Goal: Task Accomplishment & Management: Complete application form

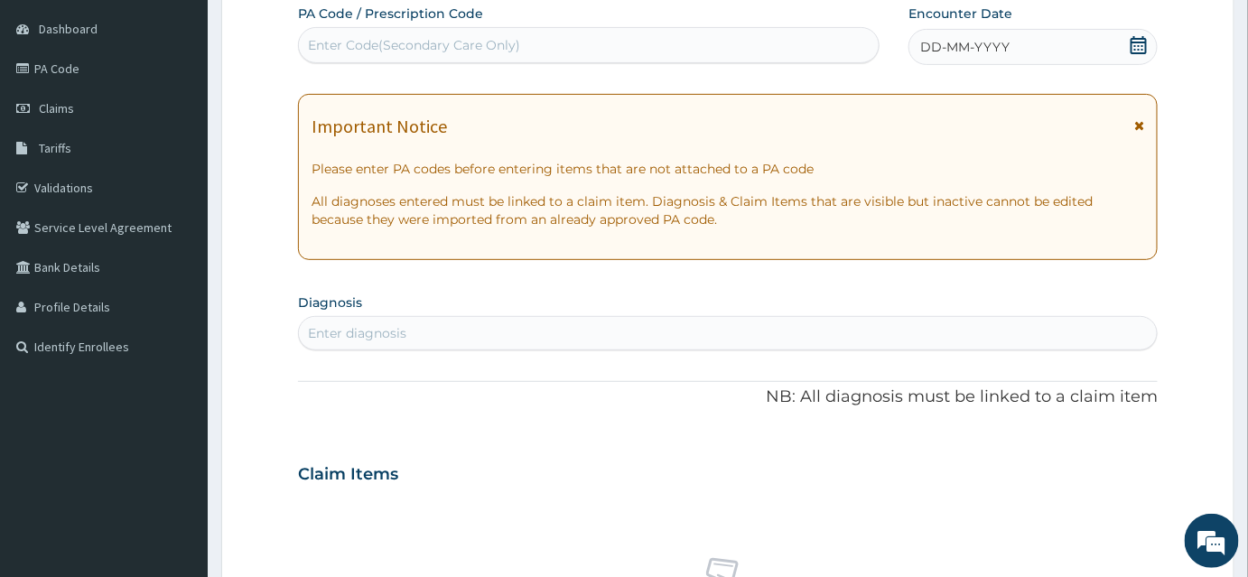
click at [376, 41] on div "Enter Code(Secondary Care Only)" at bounding box center [414, 45] width 212 height 18
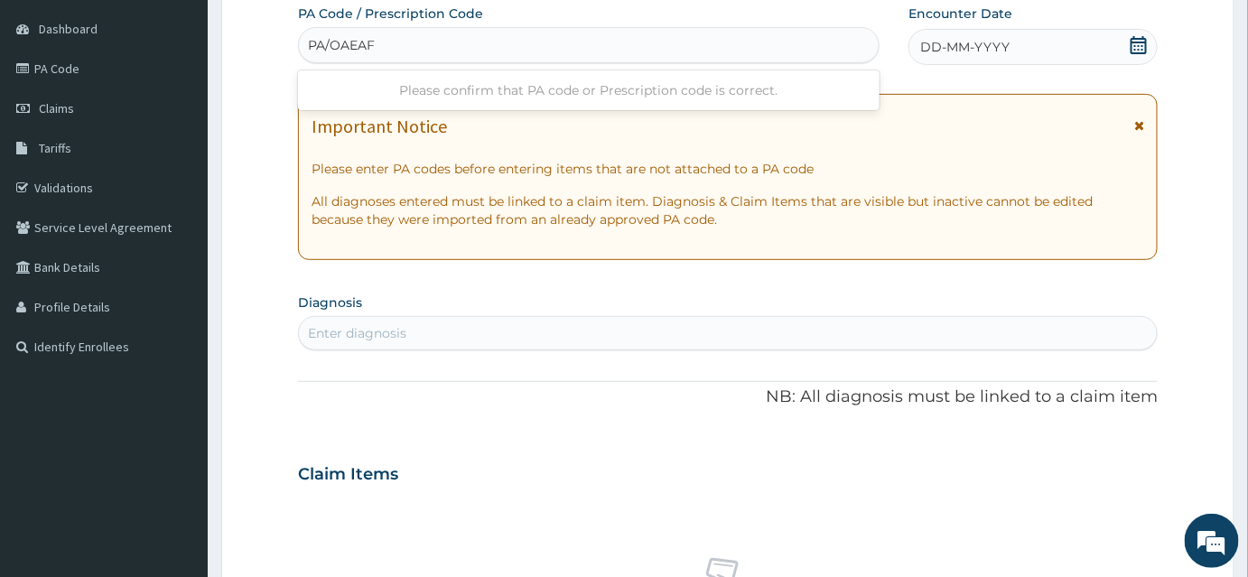
type input "PA/OAEAFE"
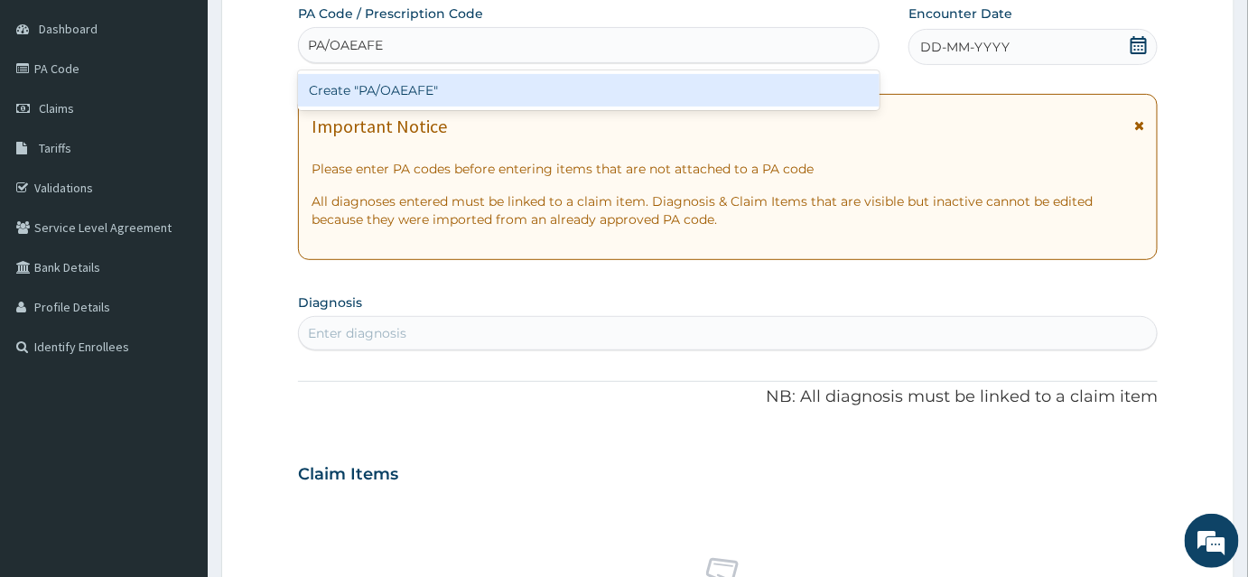
click at [389, 91] on div "Create "PA/OAEAFE"" at bounding box center [589, 90] width 582 height 33
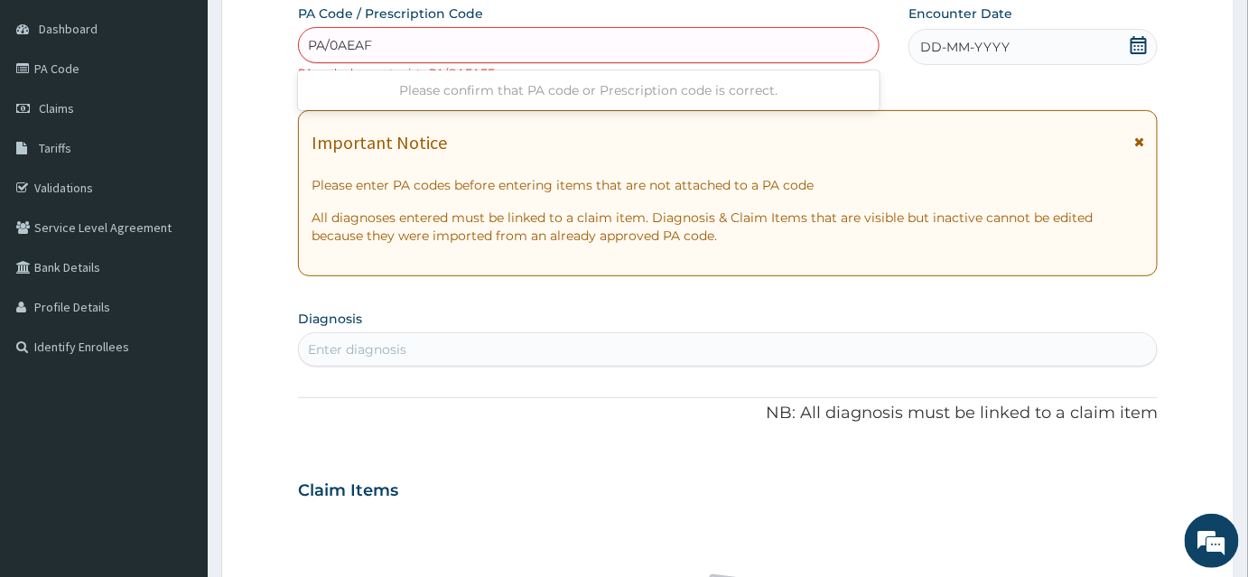
type input "PA/0AEAFE"
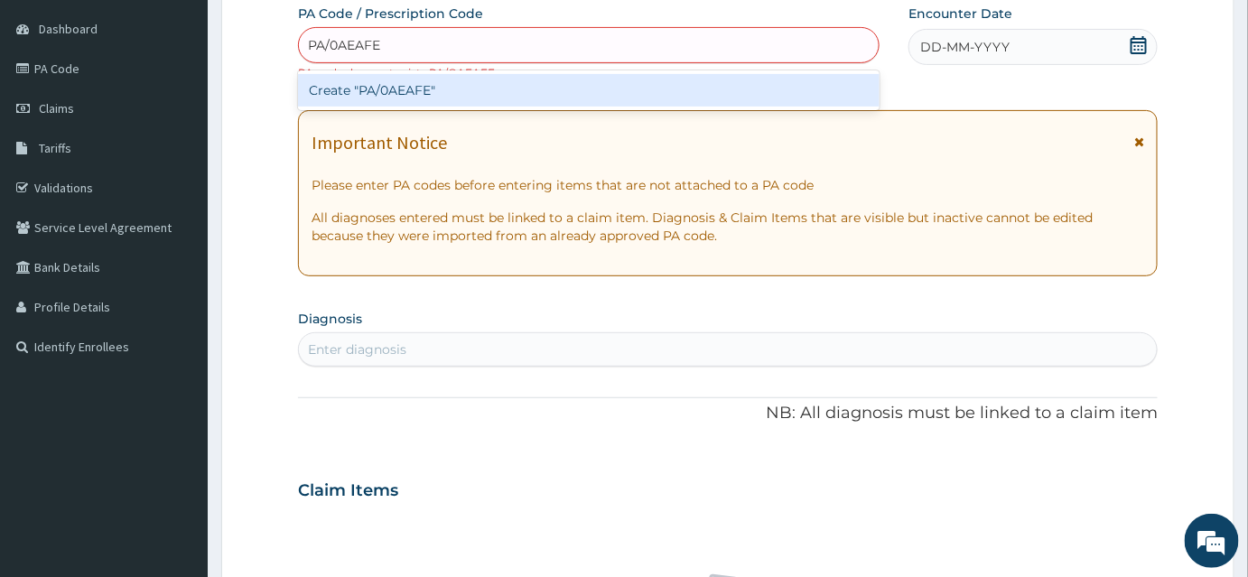
click at [378, 89] on div "Create "PA/0AEAFE"" at bounding box center [589, 90] width 582 height 33
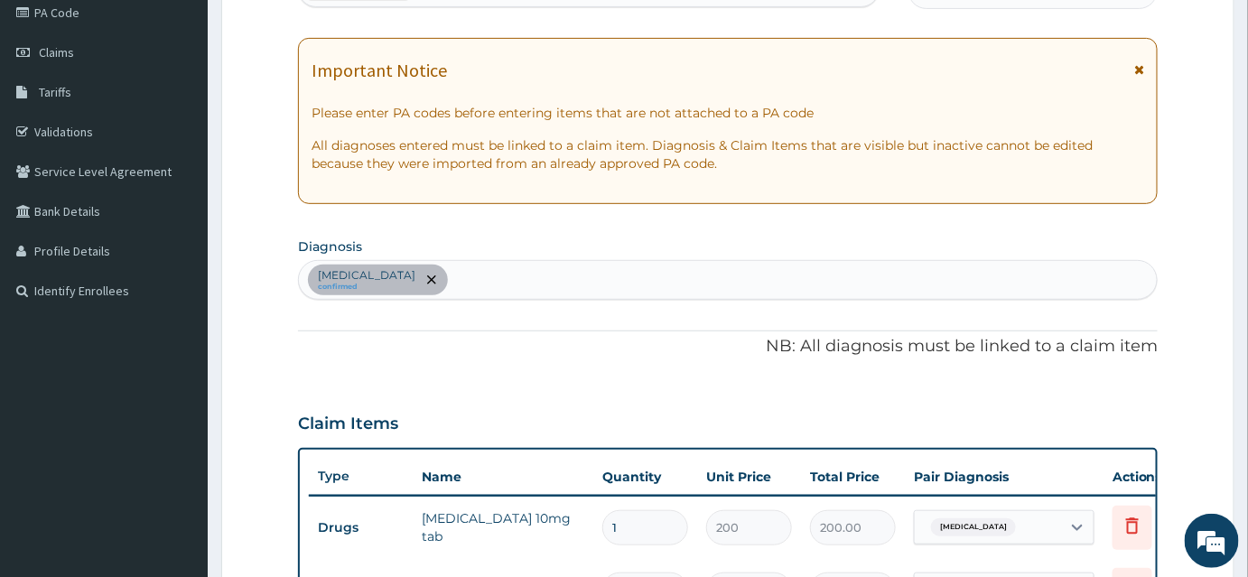
scroll to position [195, 0]
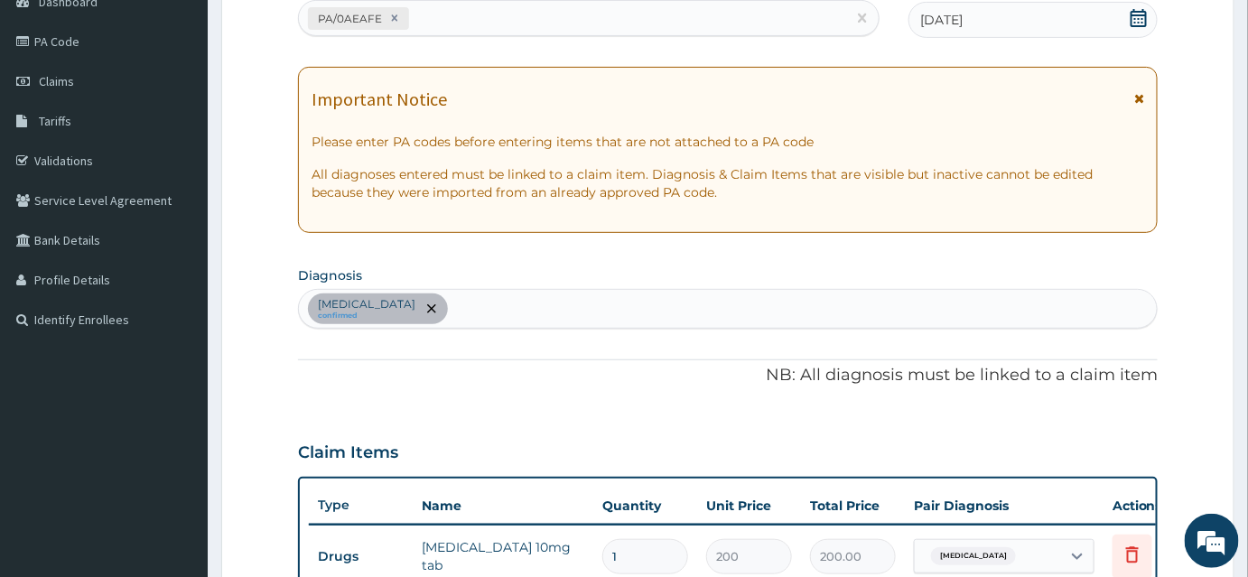
click at [1142, 97] on icon at bounding box center [1140, 98] width 10 height 13
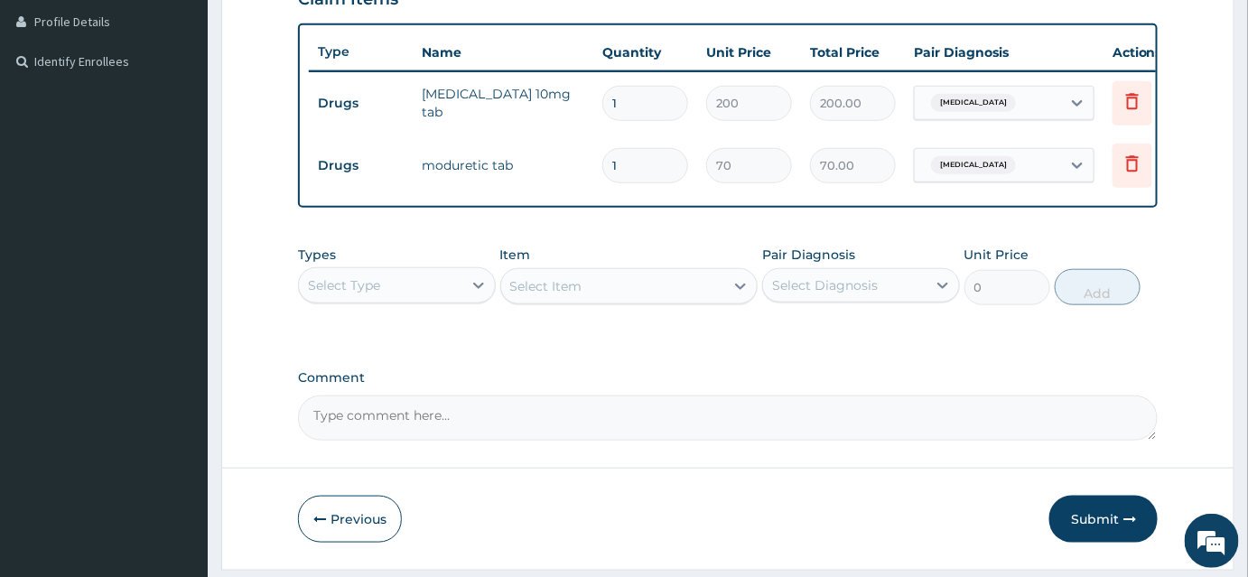
scroll to position [516, 0]
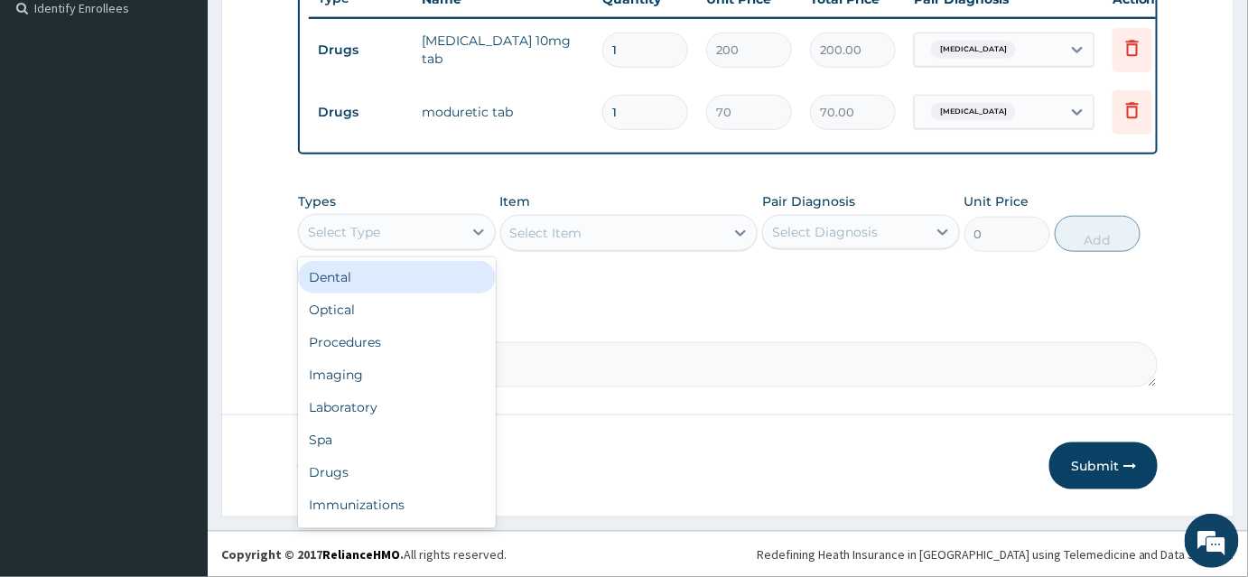
click at [429, 236] on div "Select Type" at bounding box center [380, 232] width 163 height 29
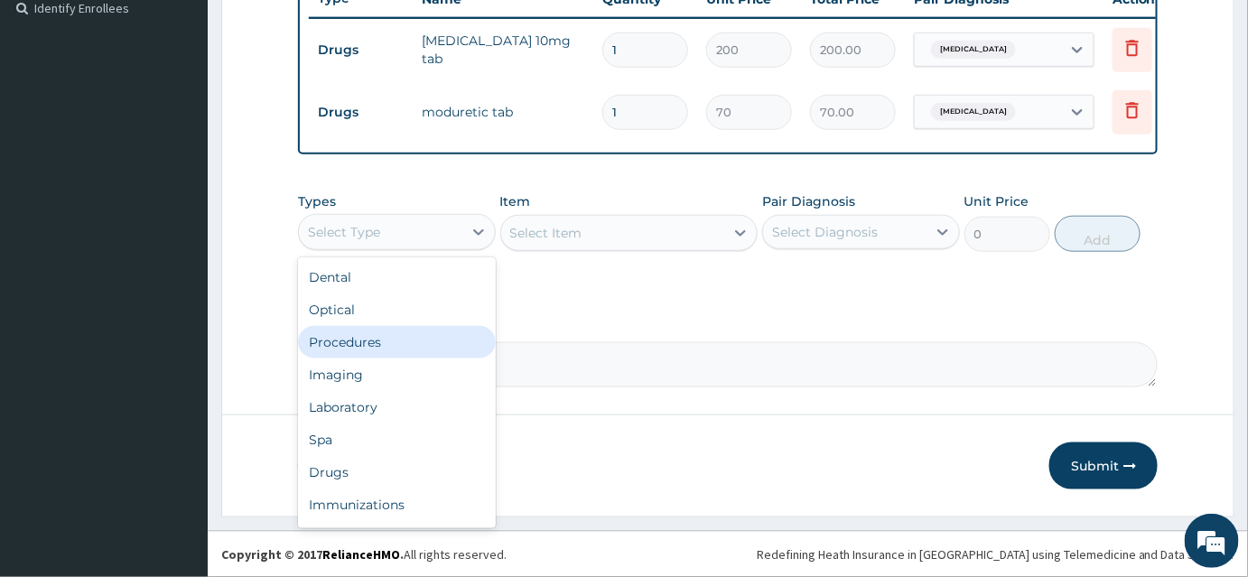
click at [425, 341] on div "Procedures" at bounding box center [397, 342] width 198 height 33
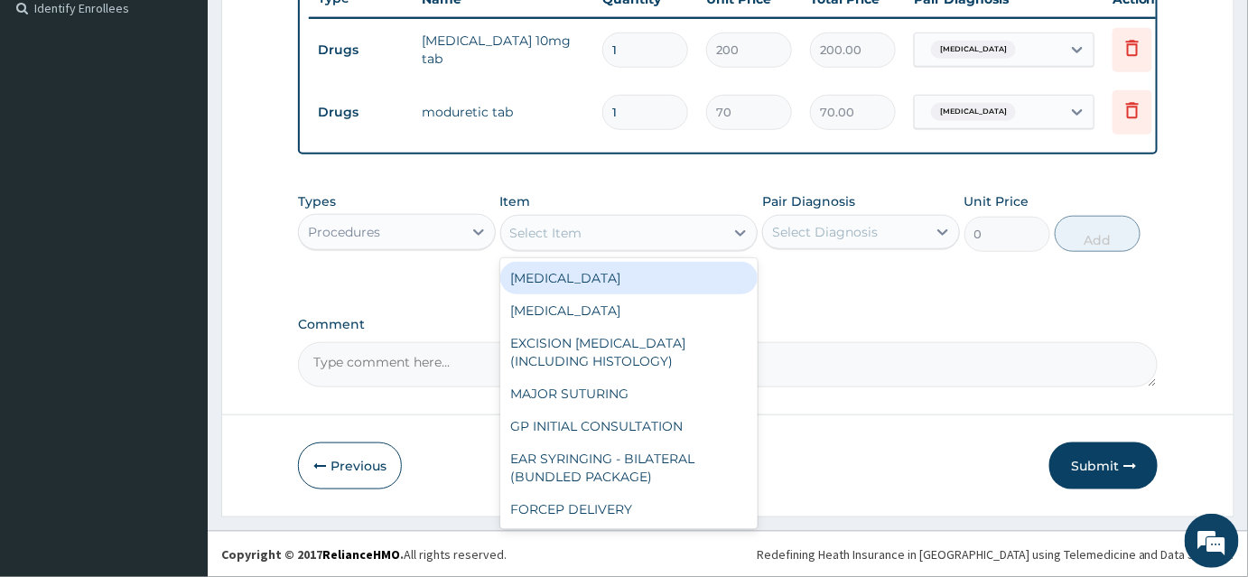
click at [590, 243] on div "Select Item" at bounding box center [613, 233] width 224 height 29
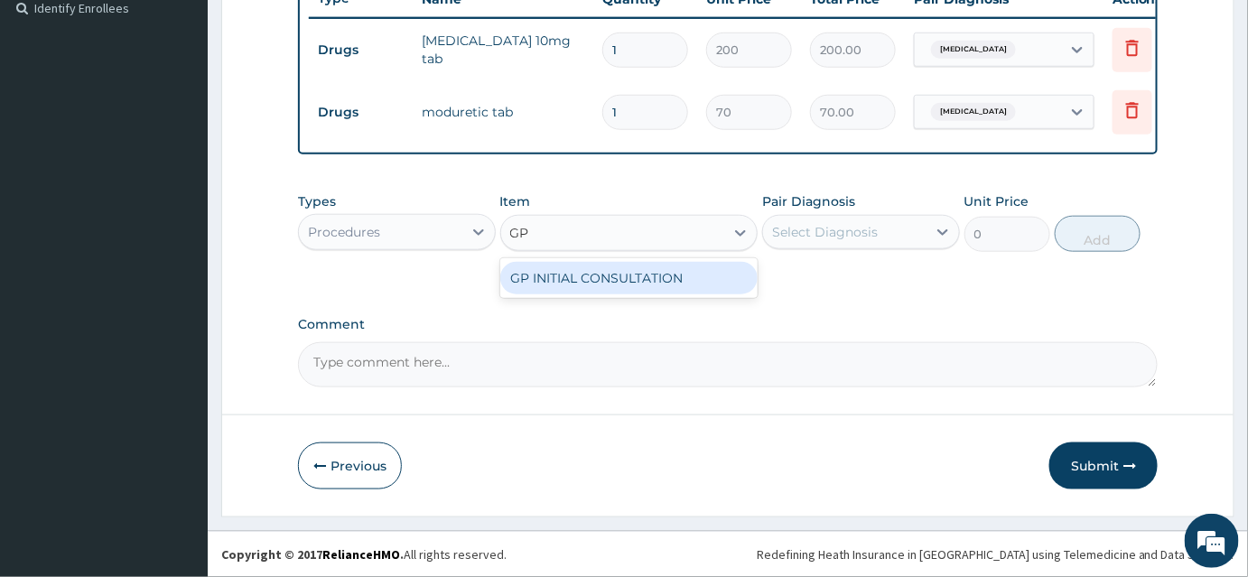
type input "GP"
click at [597, 275] on div "GP INITIAL CONSULTATION" at bounding box center [629, 278] width 258 height 33
type input "2000"
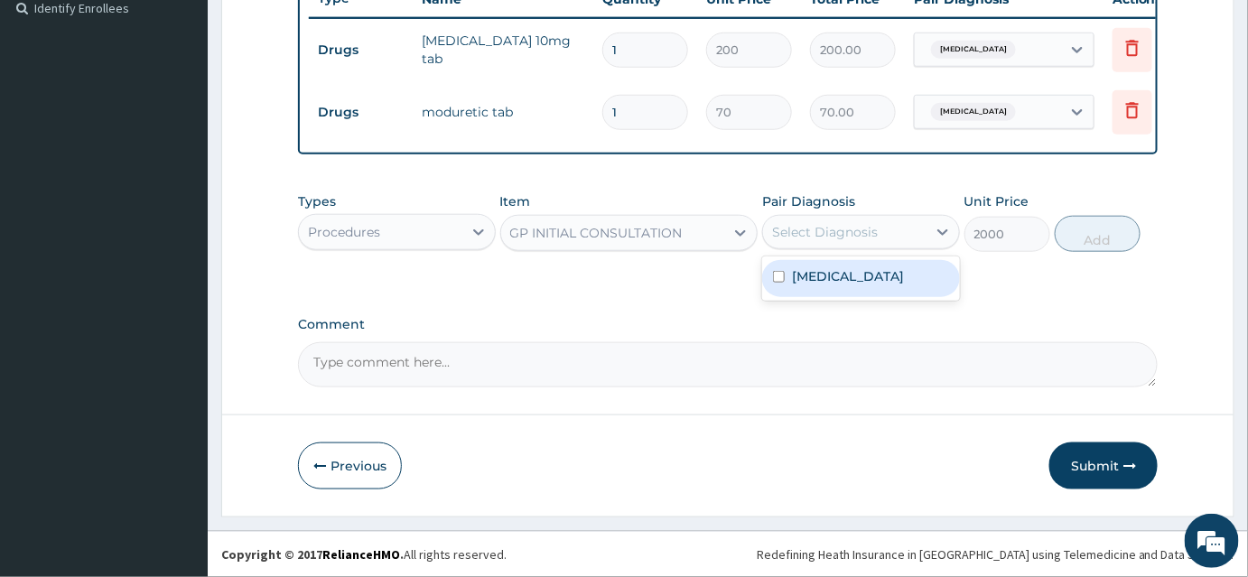
click at [860, 238] on div "Select Diagnosis" at bounding box center [825, 232] width 106 height 18
click at [862, 275] on label "Essential hypertension" at bounding box center [848, 276] width 112 height 18
checkbox input "true"
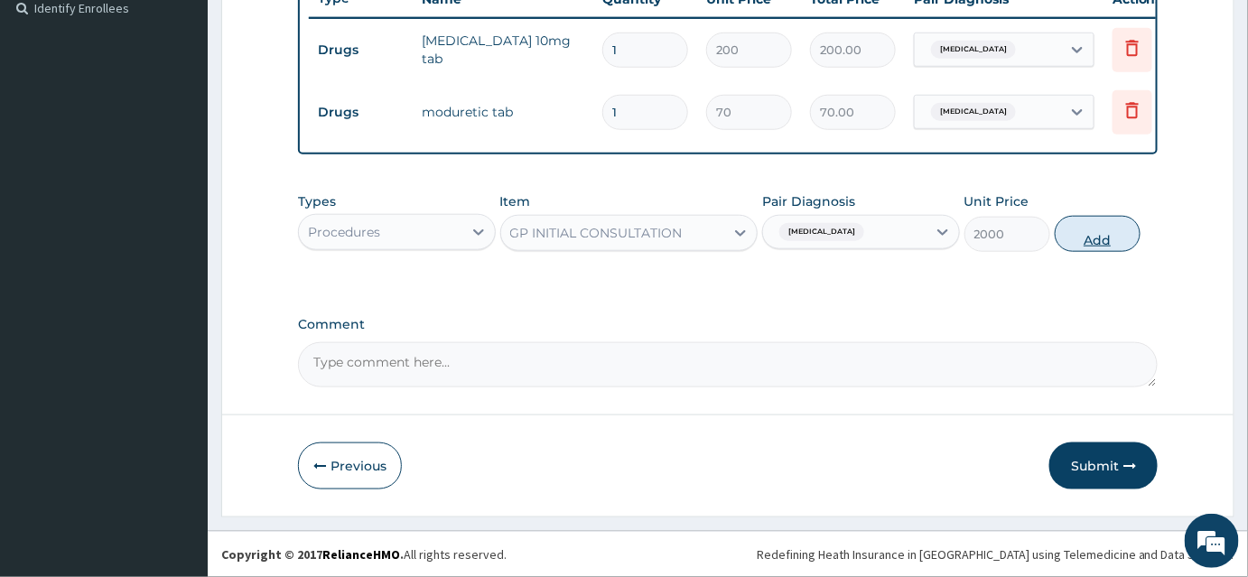
click at [1091, 239] on button "Add" at bounding box center [1098, 234] width 86 height 36
type input "0"
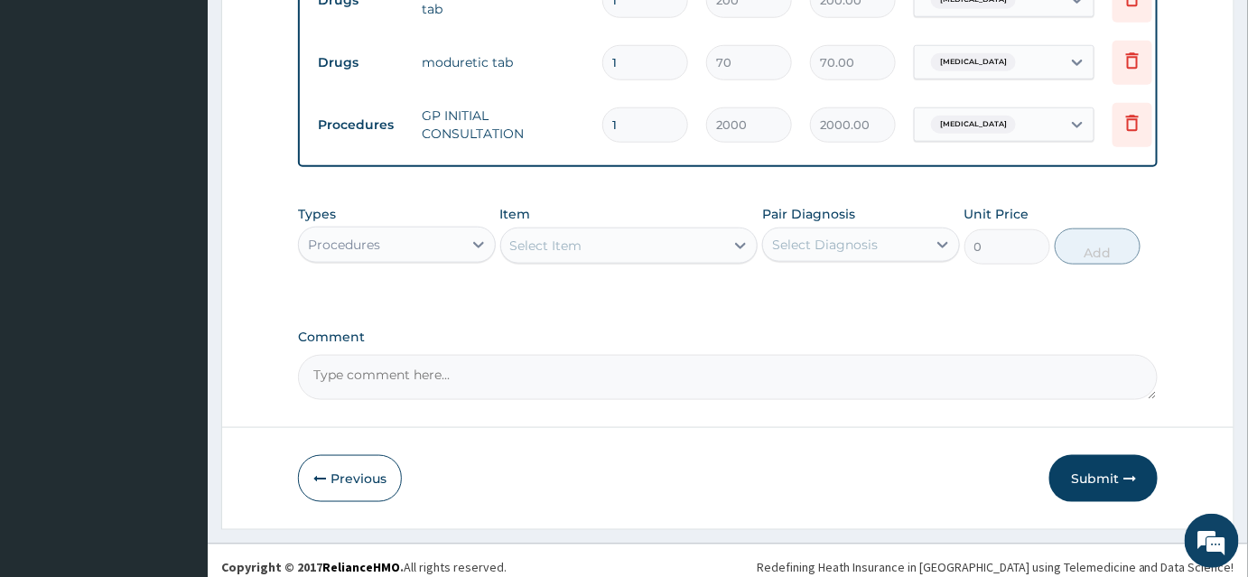
scroll to position [579, 0]
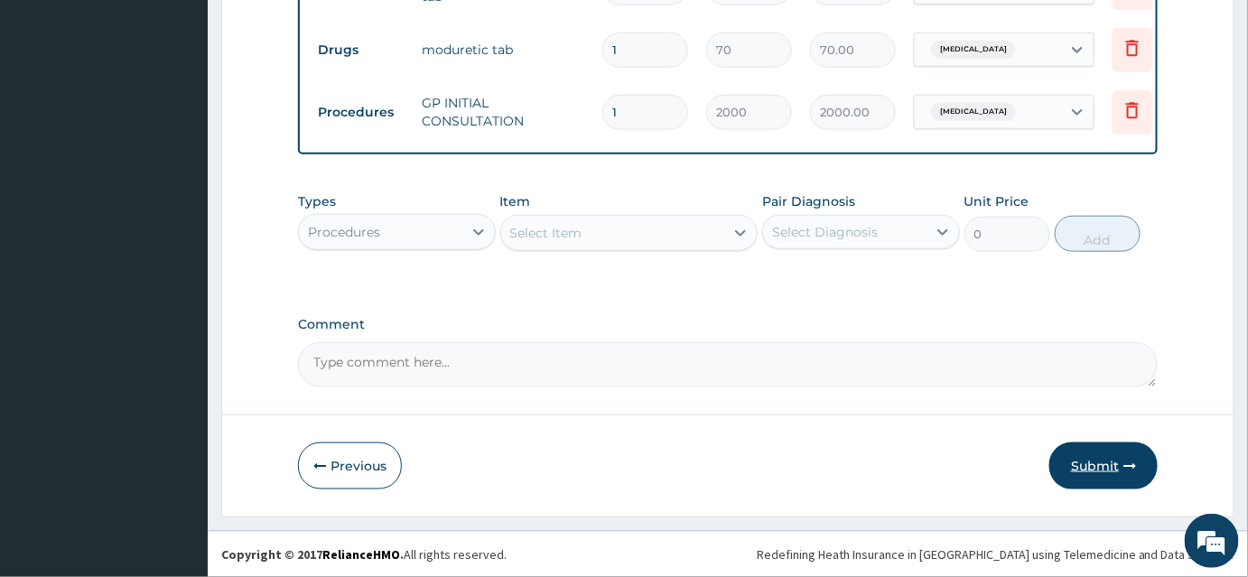
click at [1097, 463] on button "Submit" at bounding box center [1104, 466] width 108 height 47
